Goal: Task Accomplishment & Management: Complete application form

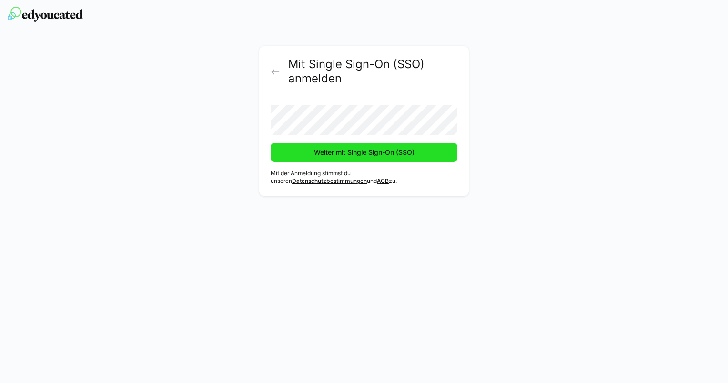
click at [331, 154] on span "Weiter mit Single Sign-On (SSO)" at bounding box center [364, 153] width 103 height 10
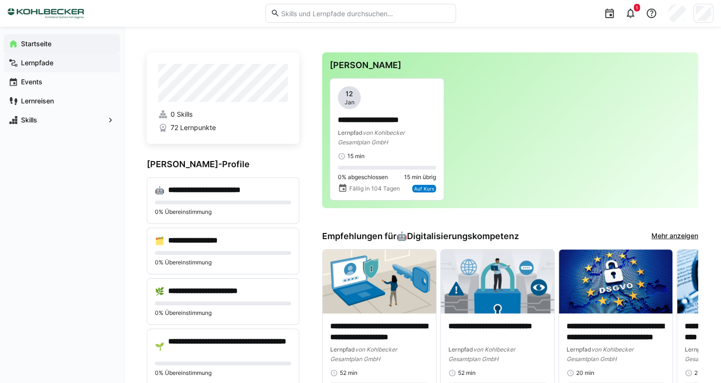
click at [53, 61] on span "Lernpfade" at bounding box center [68, 63] width 96 height 10
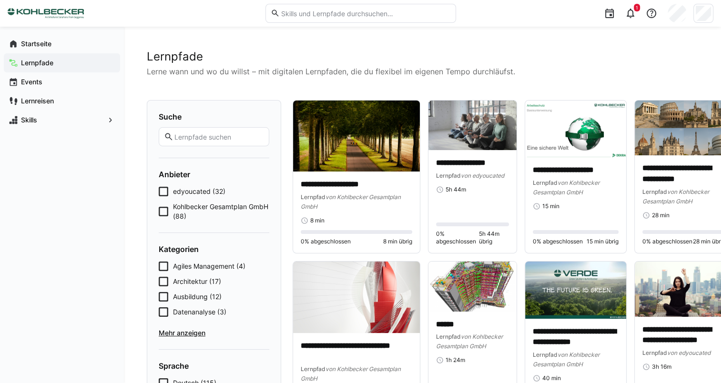
click at [210, 138] on input "text" at bounding box center [218, 136] width 91 height 9
type input "onboarding"
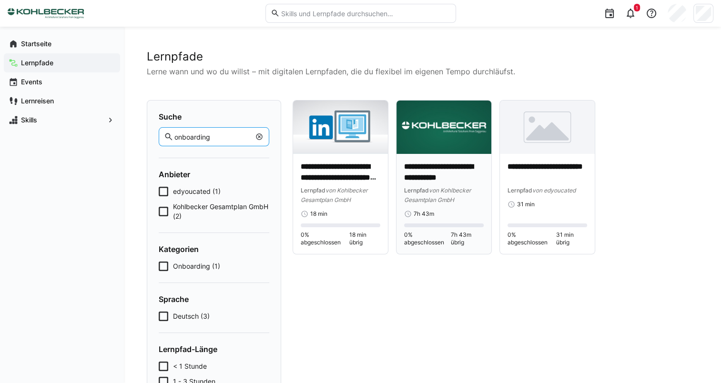
click at [421, 172] on p "**********" at bounding box center [444, 173] width 80 height 22
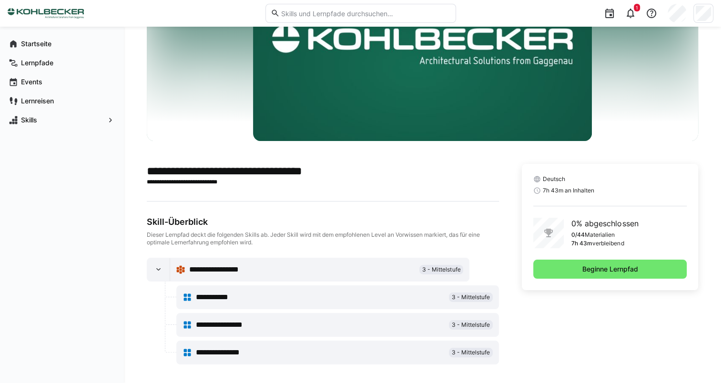
scroll to position [102, 0]
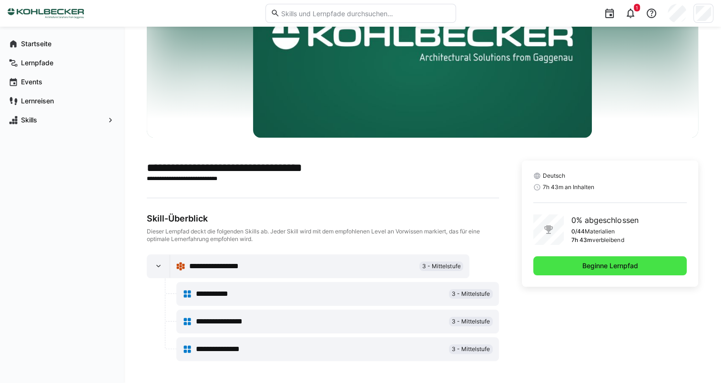
click at [585, 267] on span "Beginne Lernpfad" at bounding box center [610, 266] width 59 height 10
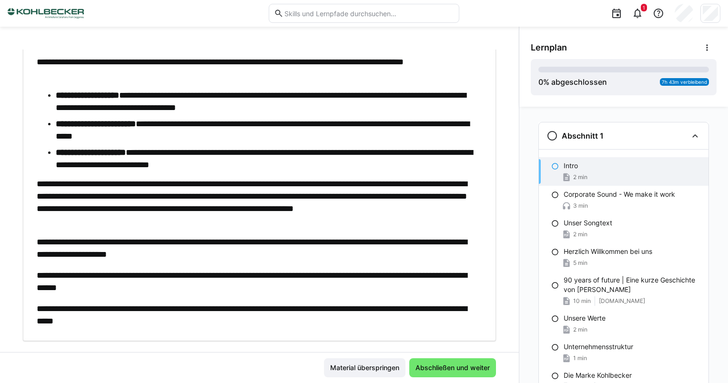
scroll to position [133, 0]
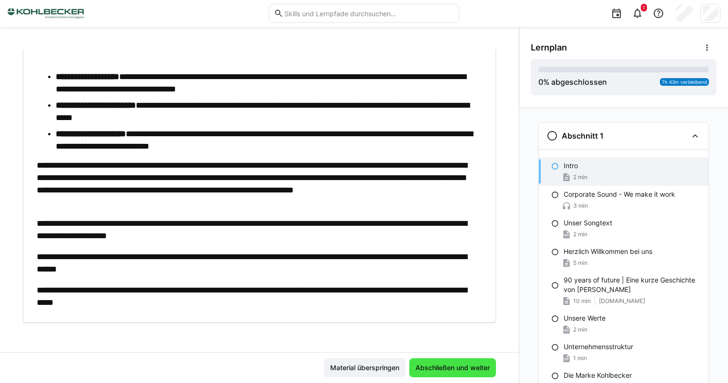
click at [460, 362] on span "Abschließen und weiter" at bounding box center [452, 367] width 87 height 19
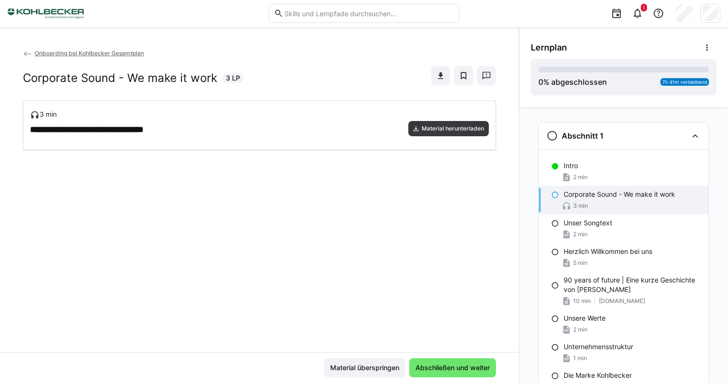
scroll to position [0, 0]
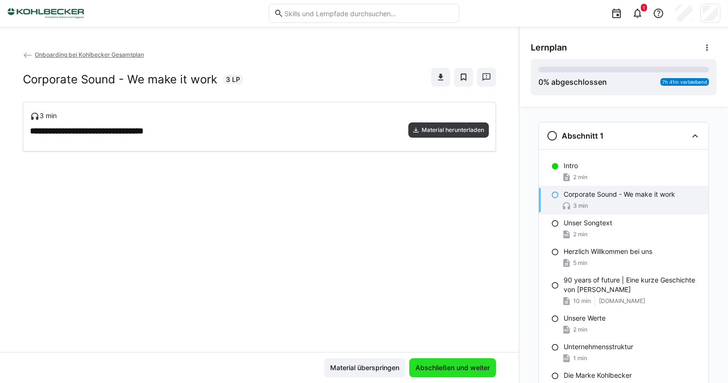
click at [447, 371] on span "Abschließen und weiter" at bounding box center [452, 368] width 77 height 10
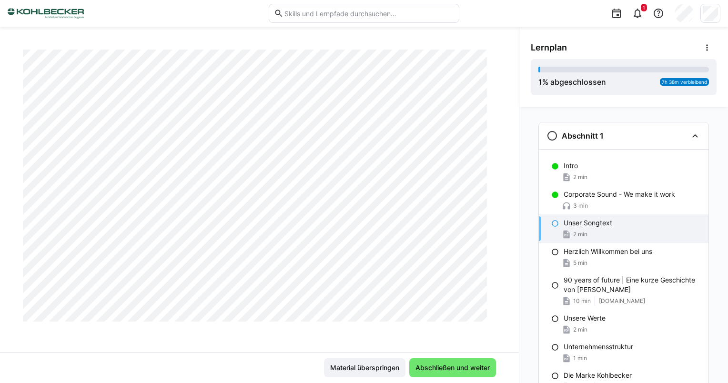
scroll to position [524, 0]
click at [446, 368] on span "Abschließen und weiter" at bounding box center [452, 368] width 77 height 10
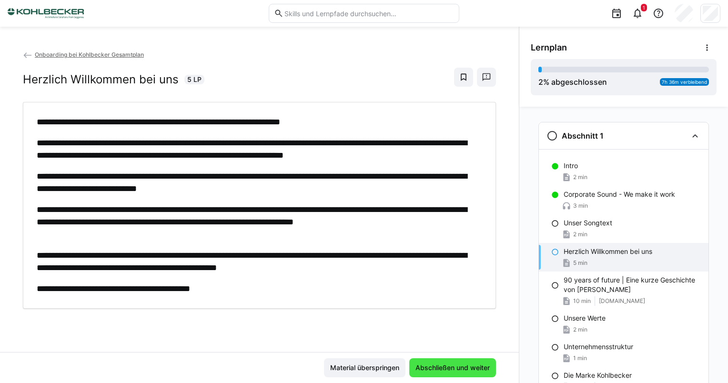
scroll to position [0, 0]
click at [451, 367] on span "Abschließen und weiter" at bounding box center [452, 368] width 77 height 10
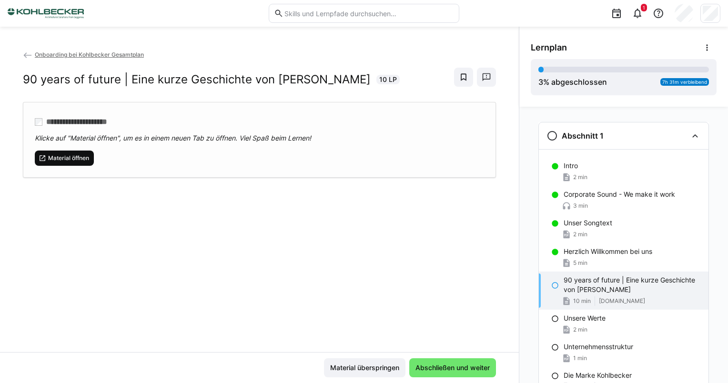
click at [78, 158] on span "Material öffnen" at bounding box center [68, 158] width 43 height 8
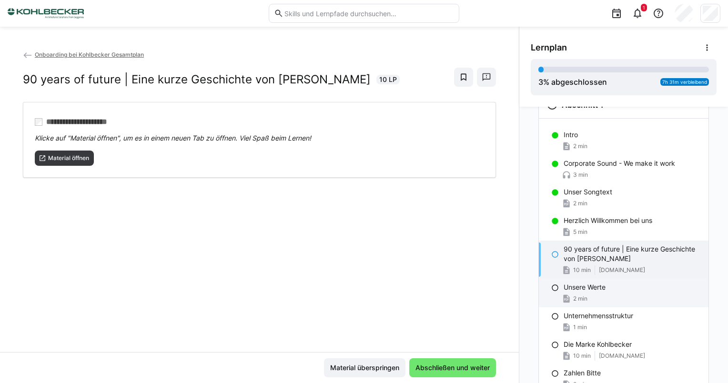
scroll to position [48, 0]
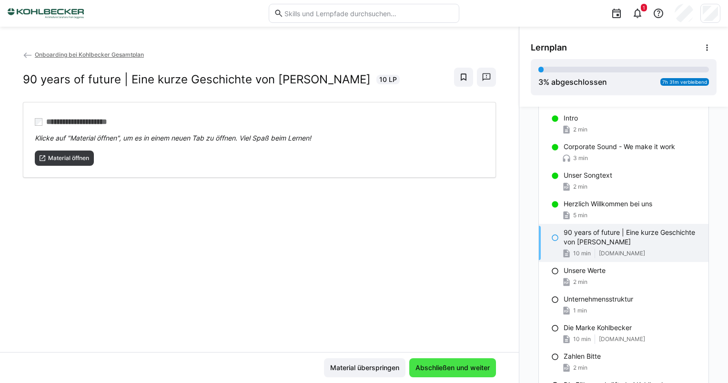
click at [449, 361] on span "Abschließen und weiter" at bounding box center [452, 367] width 87 height 19
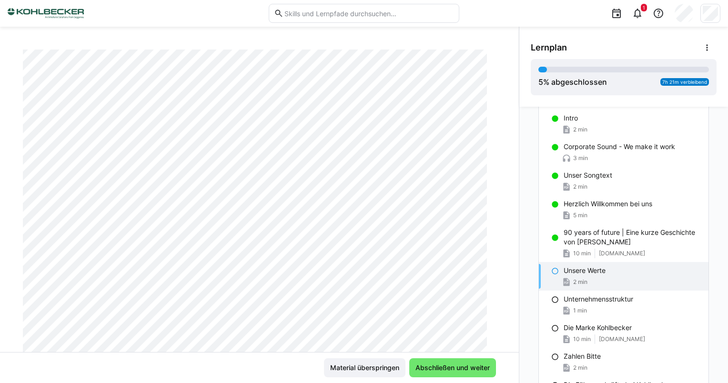
scroll to position [238, 0]
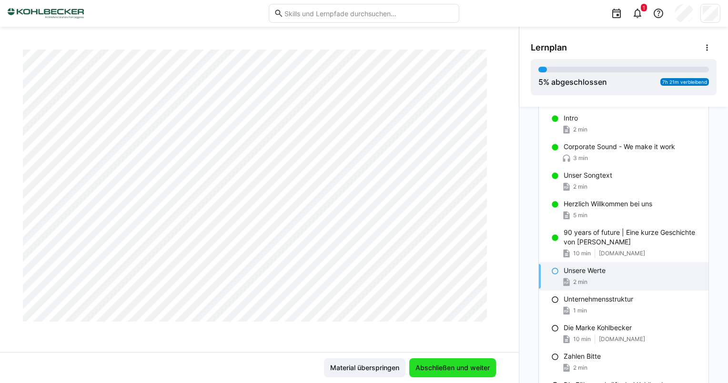
click at [442, 374] on span "Abschließen und weiter" at bounding box center [452, 367] width 87 height 19
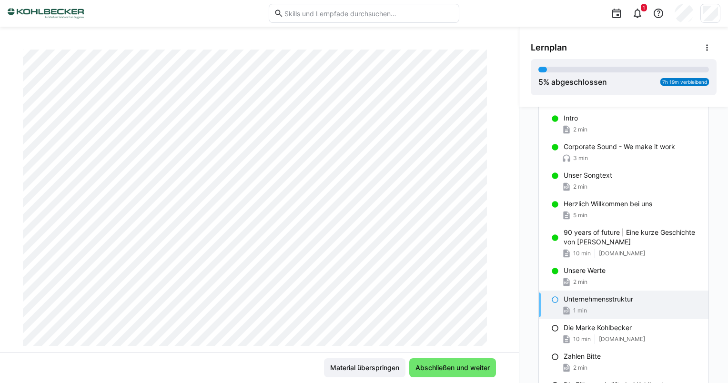
scroll to position [143, 0]
click at [456, 375] on span "Abschließen und weiter" at bounding box center [452, 367] width 87 height 19
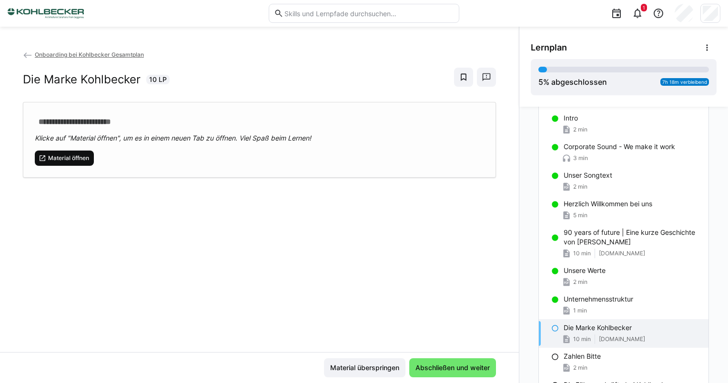
click at [78, 154] on span "Material öffnen" at bounding box center [68, 158] width 43 height 8
